Goal: Information Seeking & Learning: Check status

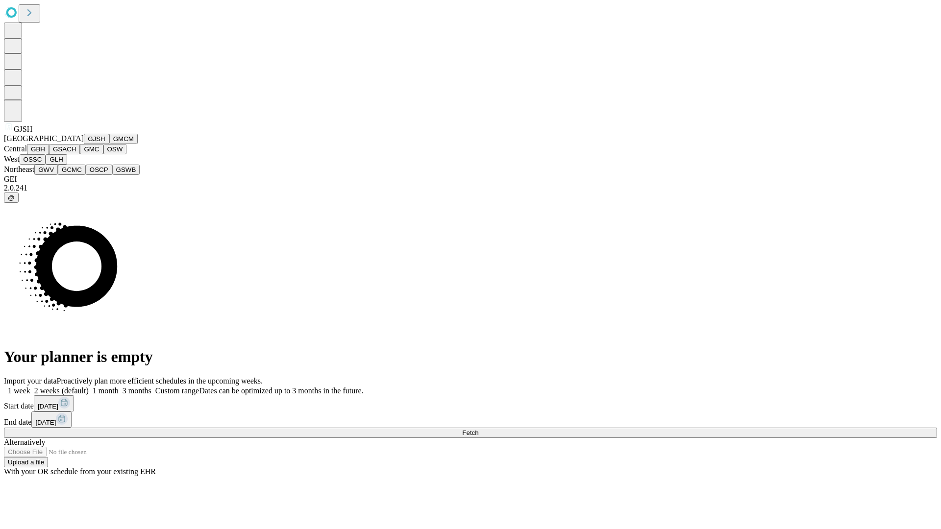
click at [84, 144] on button "GJSH" at bounding box center [96, 139] width 25 height 10
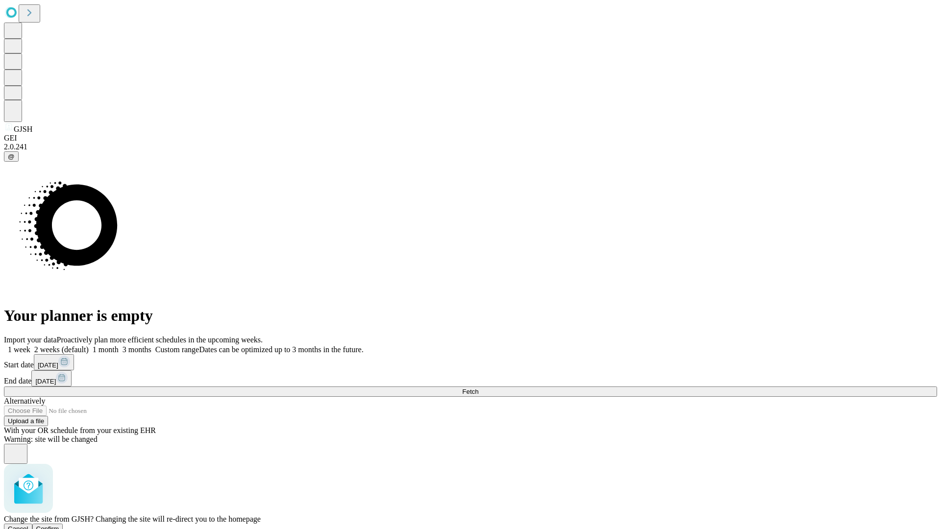
click at [59, 526] on span "Confirm" at bounding box center [47, 529] width 23 height 7
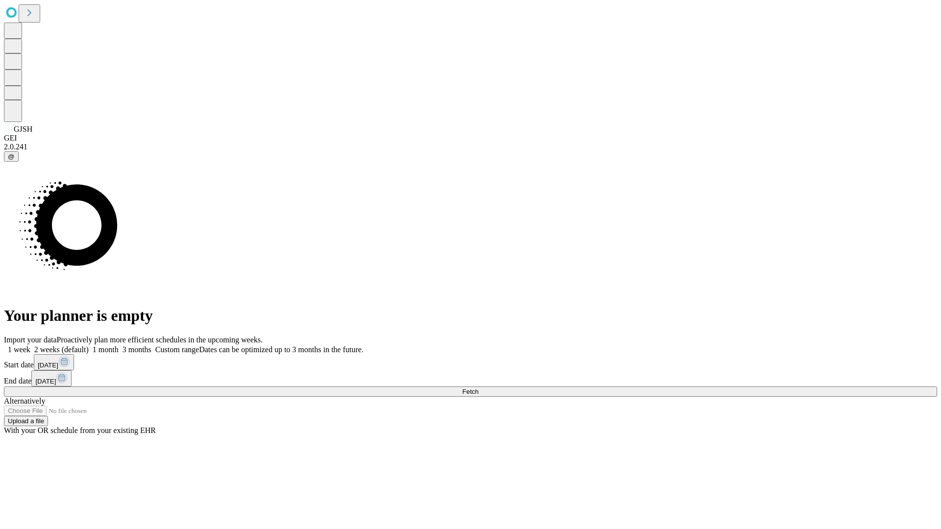
click at [119, 346] on label "1 month" at bounding box center [104, 350] width 30 height 8
click at [478, 388] on span "Fetch" at bounding box center [470, 391] width 16 height 7
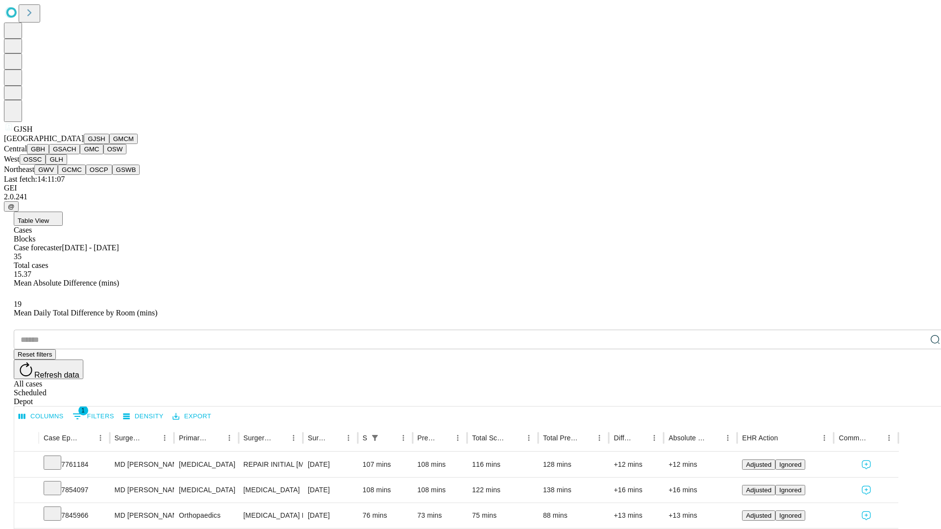
click at [109, 144] on button "GMCM" at bounding box center [123, 139] width 28 height 10
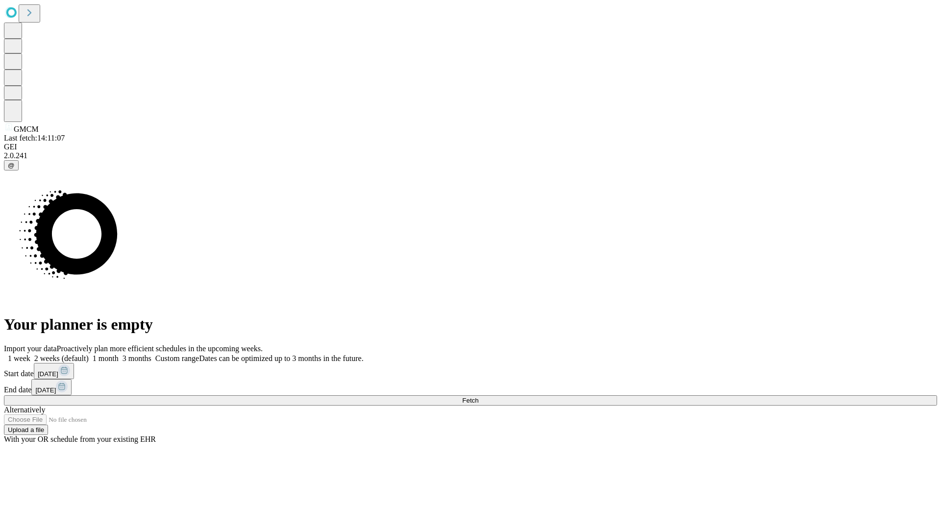
click at [119, 354] on label "1 month" at bounding box center [104, 358] width 30 height 8
click at [478, 397] on span "Fetch" at bounding box center [470, 400] width 16 height 7
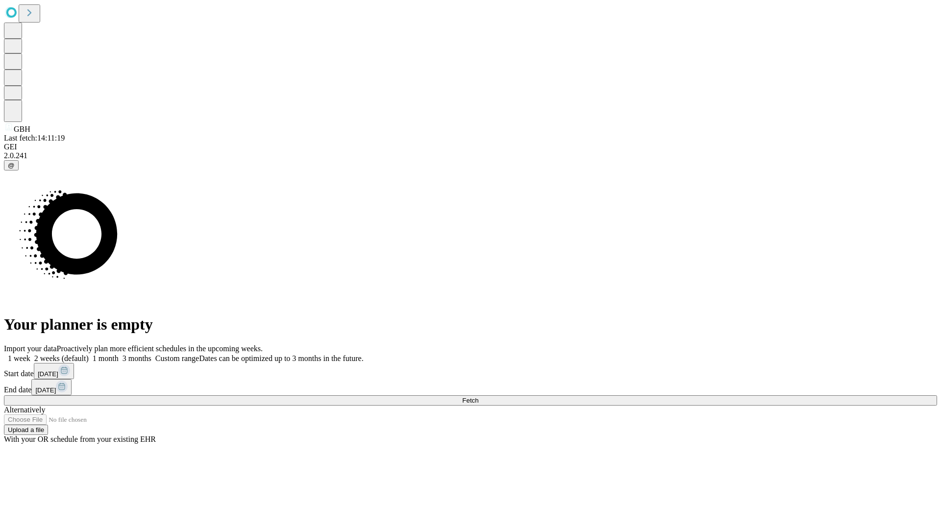
click at [119, 354] on label "1 month" at bounding box center [104, 358] width 30 height 8
click at [478, 397] on span "Fetch" at bounding box center [470, 400] width 16 height 7
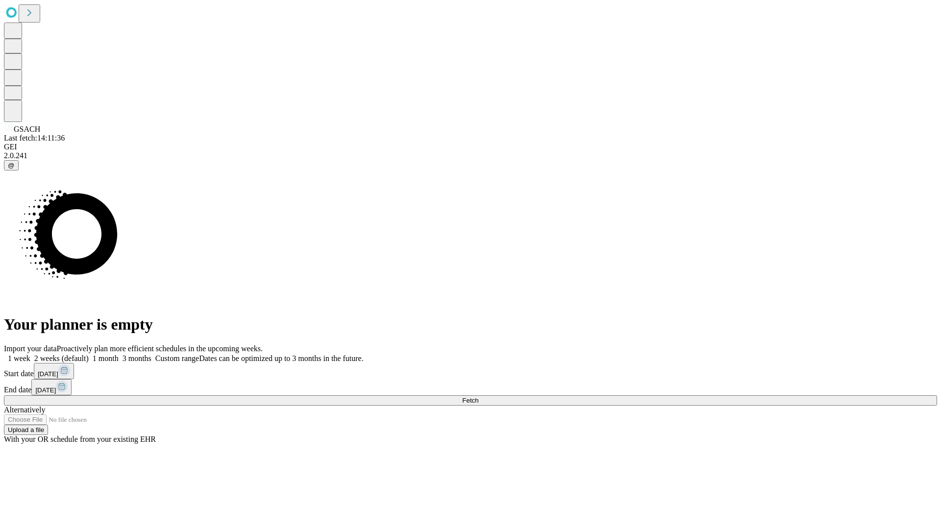
click at [119, 354] on label "1 month" at bounding box center [104, 358] width 30 height 8
click at [478, 397] on span "Fetch" at bounding box center [470, 400] width 16 height 7
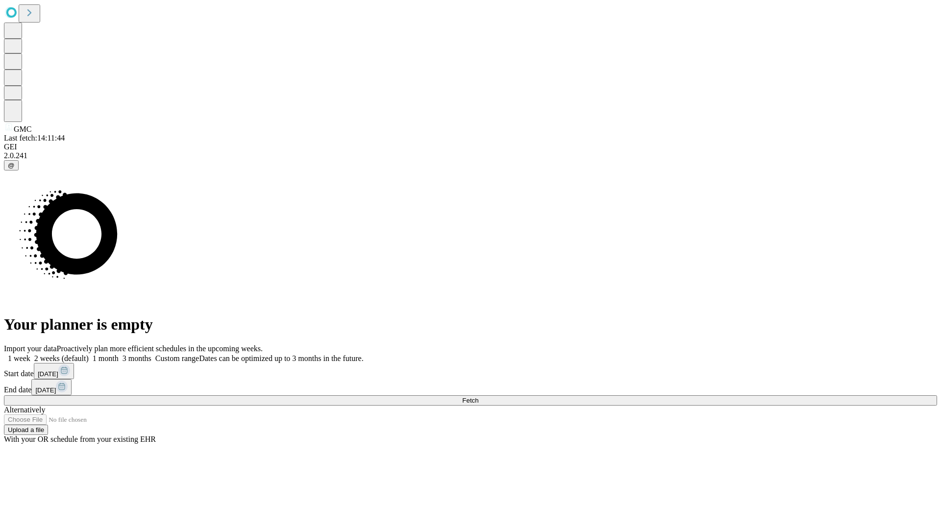
click at [478, 397] on span "Fetch" at bounding box center [470, 400] width 16 height 7
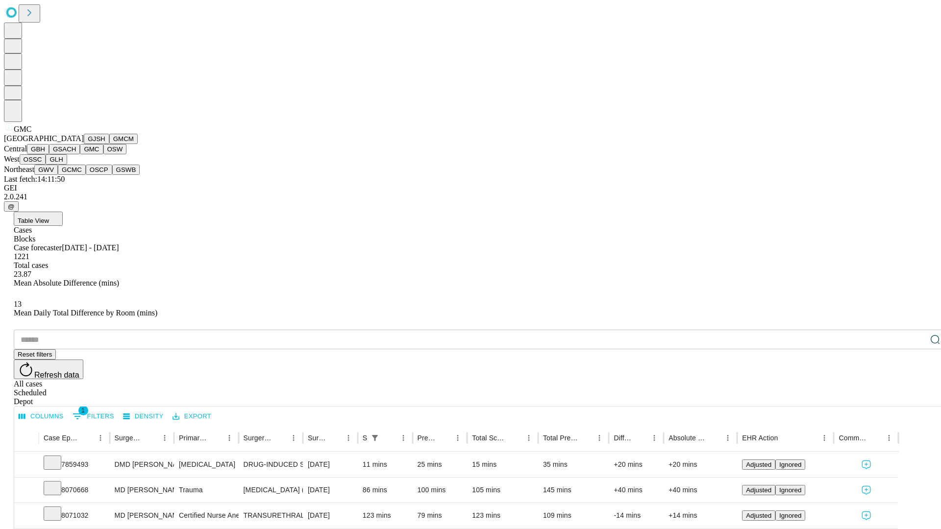
click at [103, 154] on button "OSW" at bounding box center [115, 149] width 24 height 10
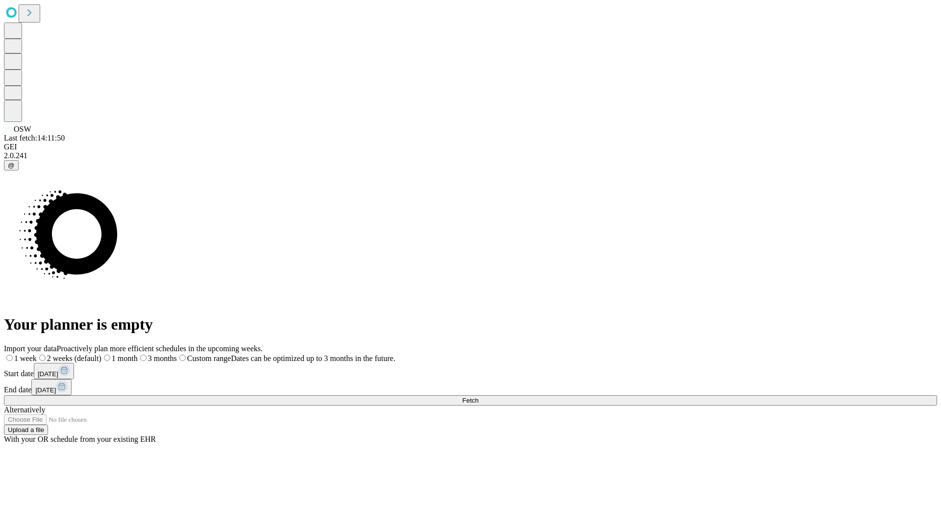
click at [138, 354] on label "1 month" at bounding box center [119, 358] width 36 height 8
click at [478, 397] on span "Fetch" at bounding box center [470, 400] width 16 height 7
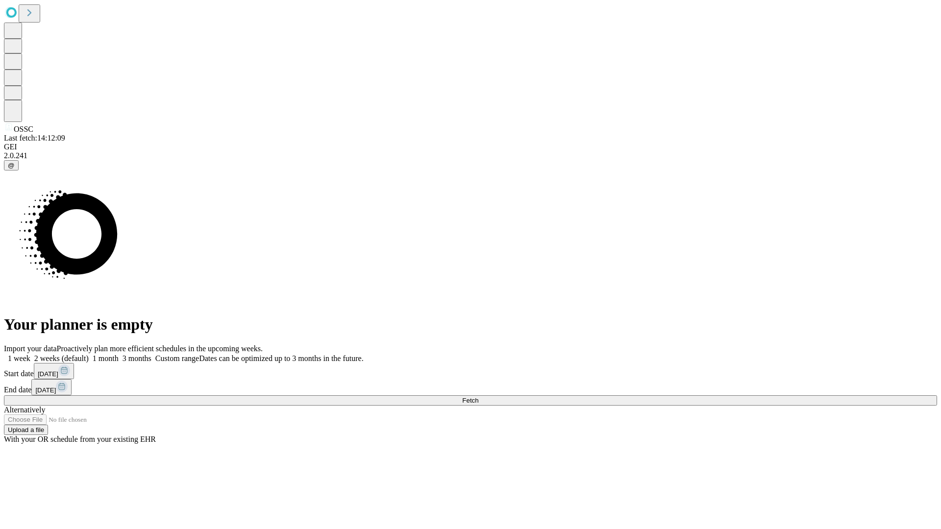
click at [119, 354] on label "1 month" at bounding box center [104, 358] width 30 height 8
click at [478, 397] on span "Fetch" at bounding box center [470, 400] width 16 height 7
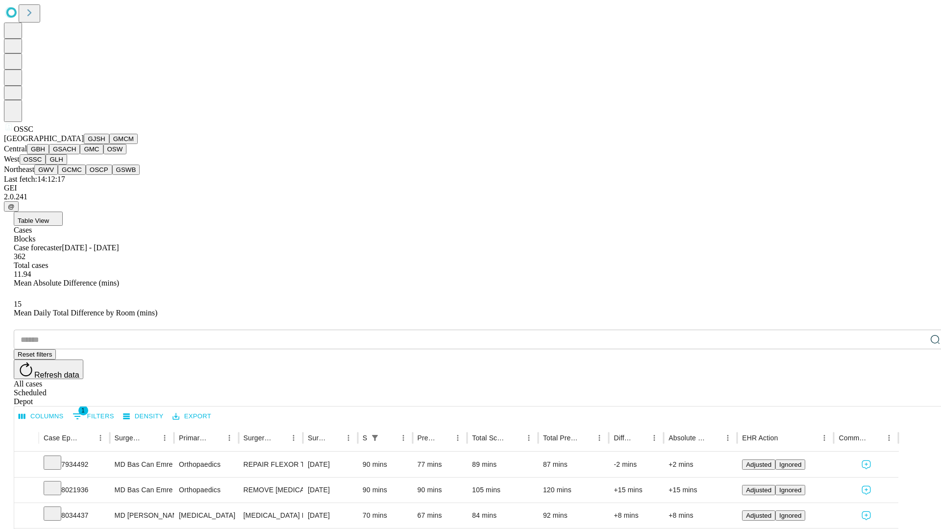
click at [67, 165] on button "GLH" at bounding box center [56, 159] width 21 height 10
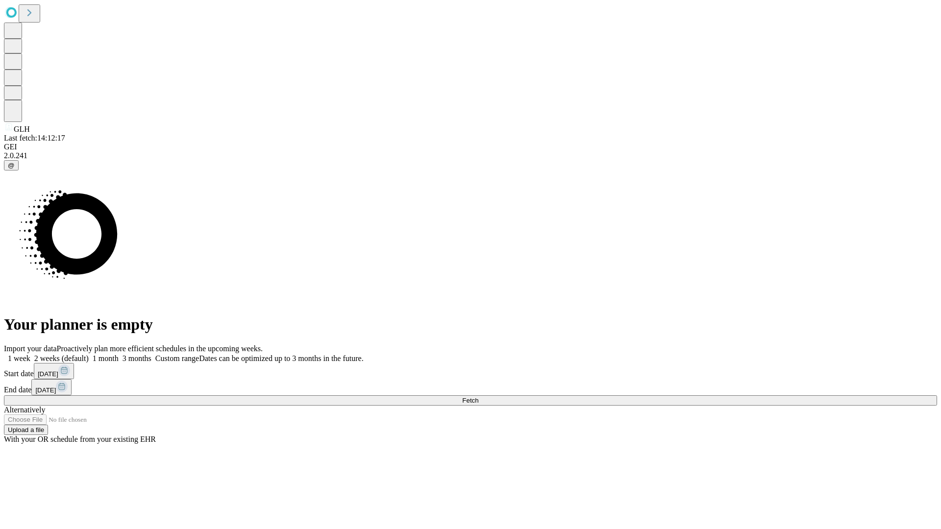
click at [119, 354] on label "1 month" at bounding box center [104, 358] width 30 height 8
click at [478, 397] on span "Fetch" at bounding box center [470, 400] width 16 height 7
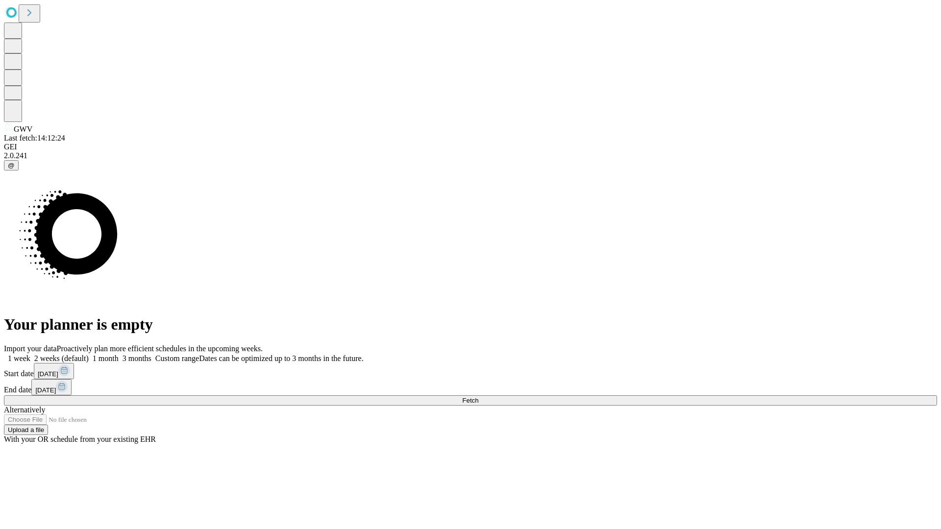
click at [119, 354] on label "1 month" at bounding box center [104, 358] width 30 height 8
click at [478, 397] on span "Fetch" at bounding box center [470, 400] width 16 height 7
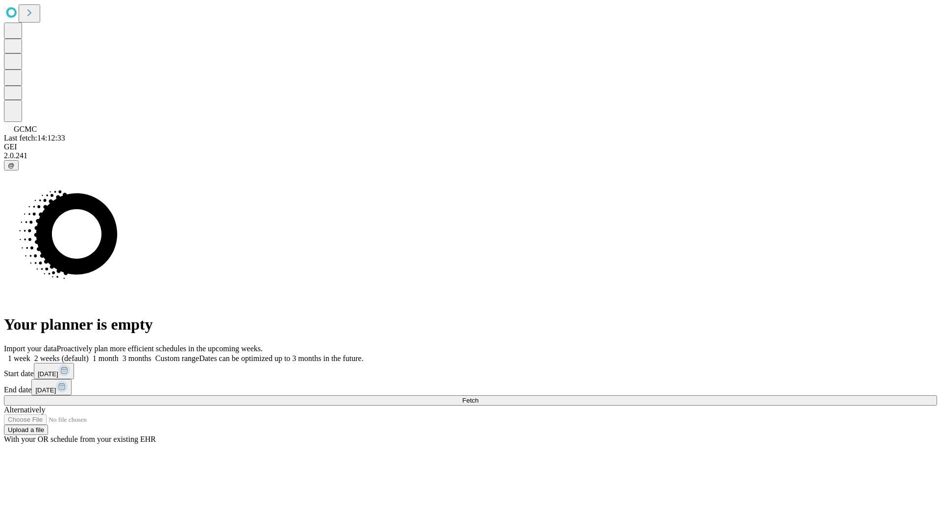
click at [478, 397] on span "Fetch" at bounding box center [470, 400] width 16 height 7
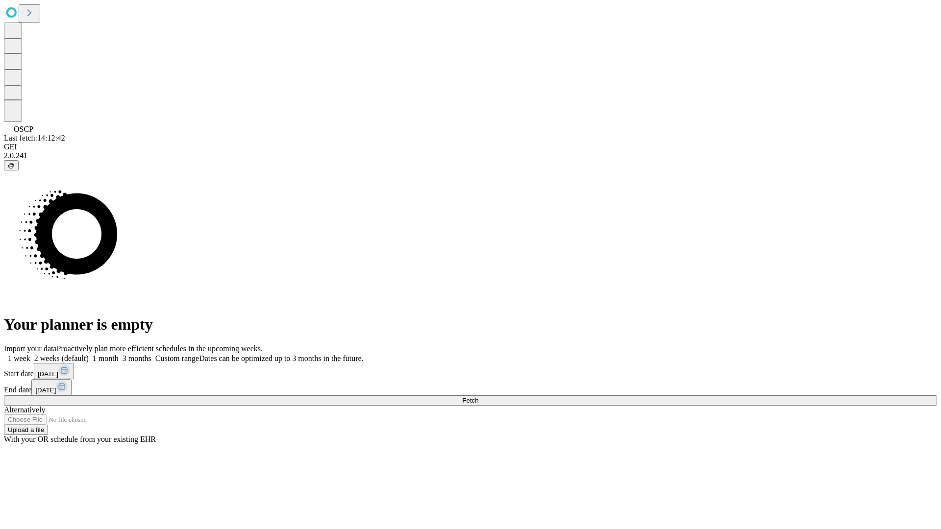
click at [478, 397] on span "Fetch" at bounding box center [470, 400] width 16 height 7
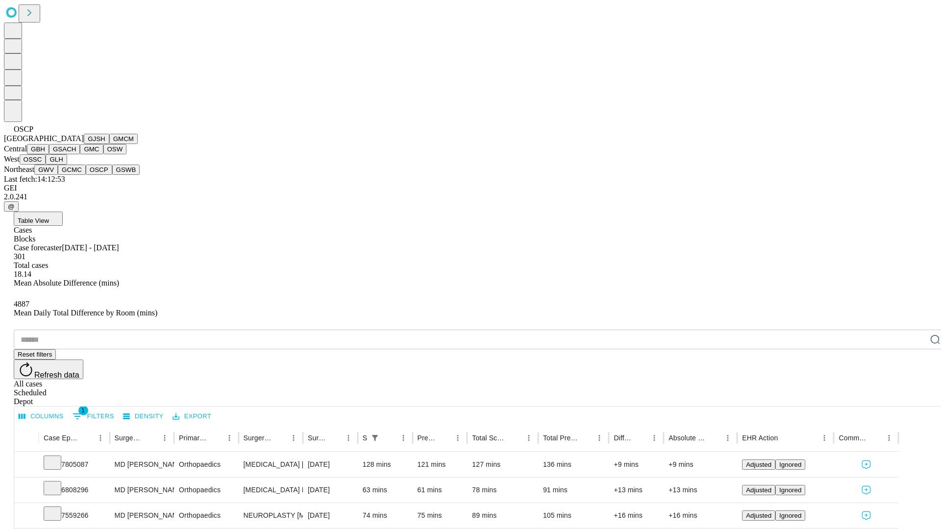
click at [112, 175] on button "GSWB" at bounding box center [126, 170] width 28 height 10
